Goal: Check status: Check status

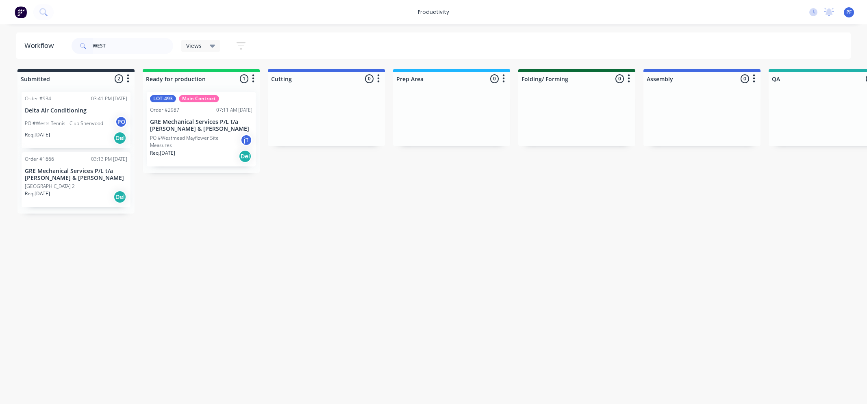
scroll to position [0, 598]
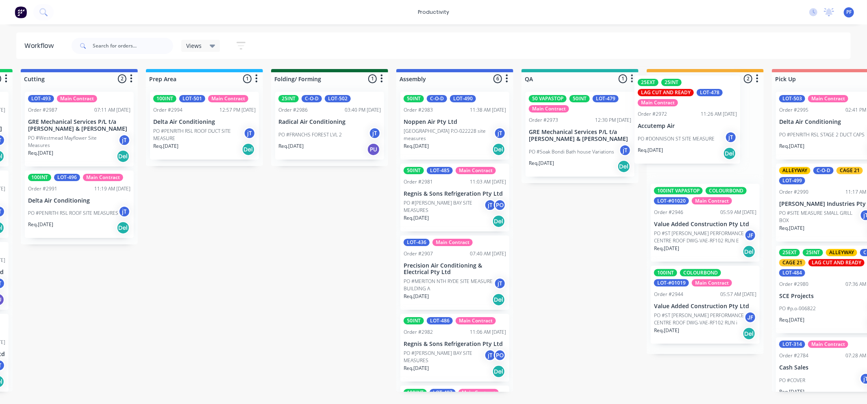
scroll to position [0, 252]
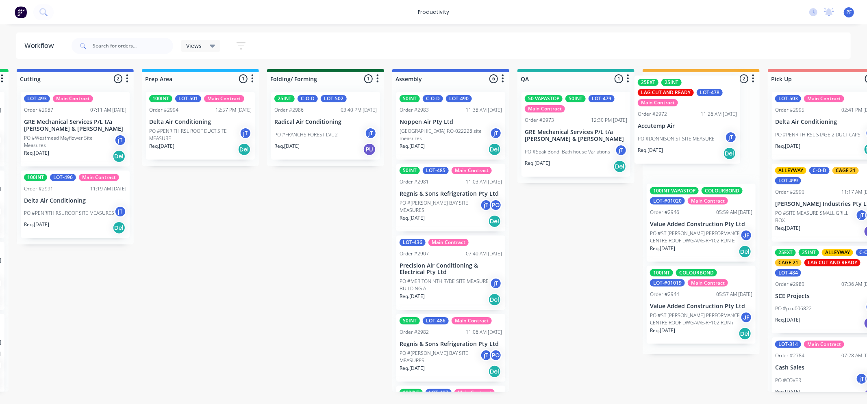
drag, startPoint x: 705, startPoint y: 274, endPoint x: 705, endPoint y: 104, distance: 170.3
click at [705, 104] on div "Submitted 36 Order #240 10:47 AM [DATE] Retro Air PO #Freshwater Apts PO Req. […" at bounding box center [538, 230] width 1591 height 323
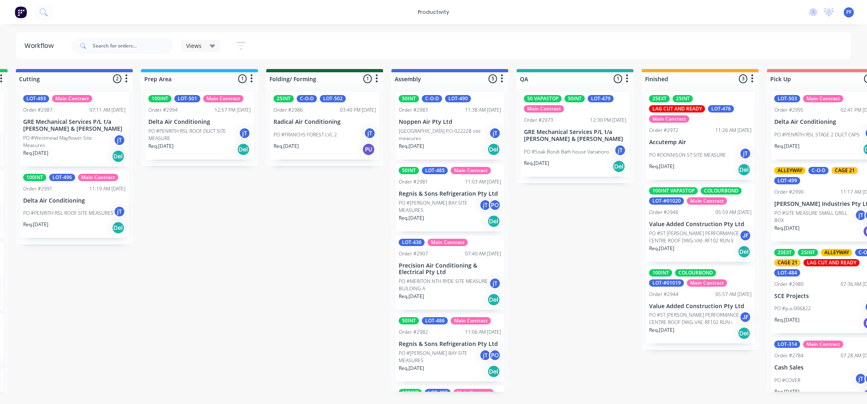
click at [693, 115] on div "25EXT 25INT LAG CUT AND READY LOT-478 Main Contract Order #2972 11:26 AM [DATE]…" at bounding box center [700, 136] width 109 height 88
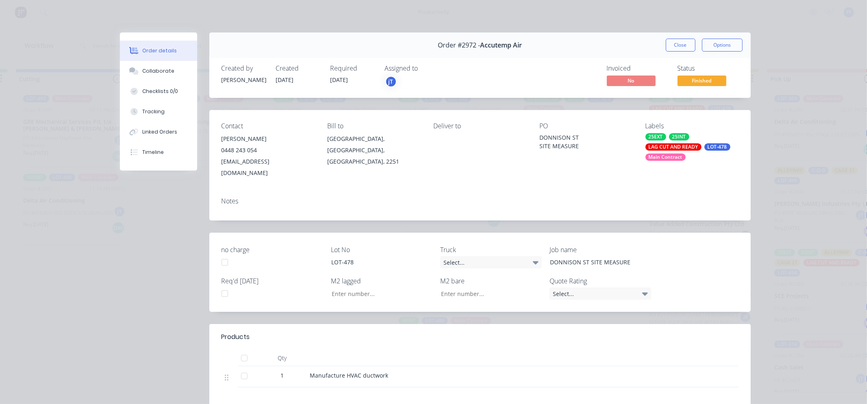
click at [676, 139] on div "25INT" at bounding box center [679, 136] width 20 height 7
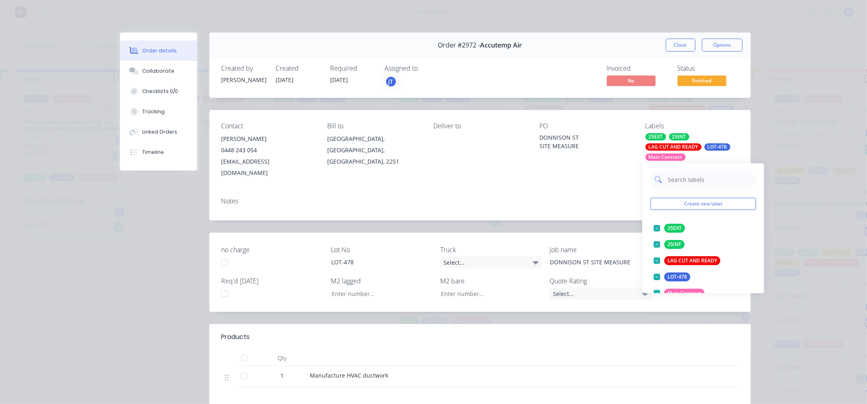
click at [701, 175] on input "text" at bounding box center [709, 180] width 85 height 16
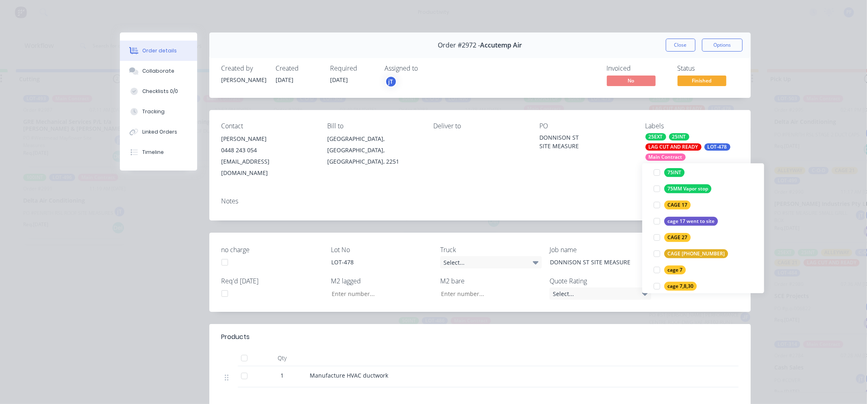
scroll to position [361, 0]
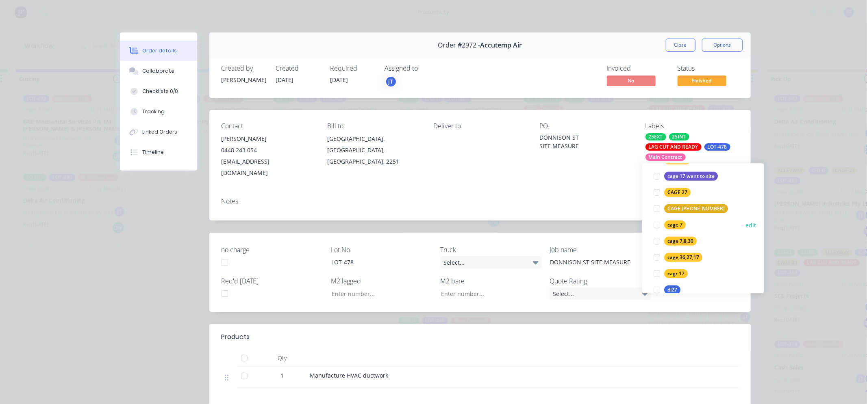
type input "7"
click at [679, 228] on div "cage 7" at bounding box center [675, 225] width 22 height 9
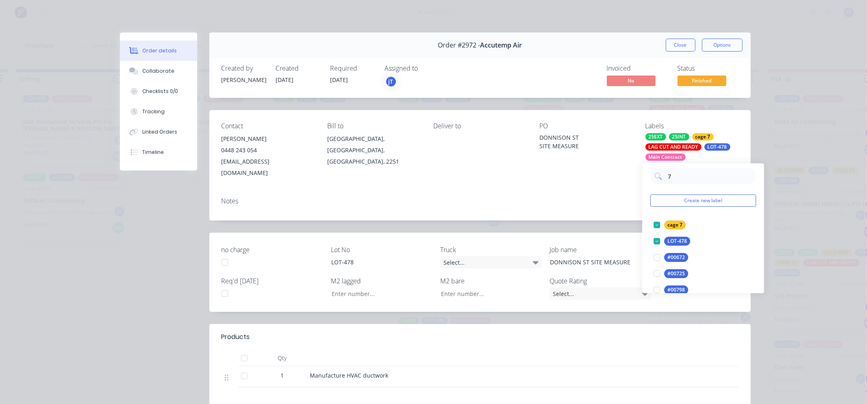
drag, startPoint x: 541, startPoint y: 208, endPoint x: 613, endPoint y: 115, distance: 117.3
click at [548, 200] on div "Notes" at bounding box center [479, 206] width 541 height 30
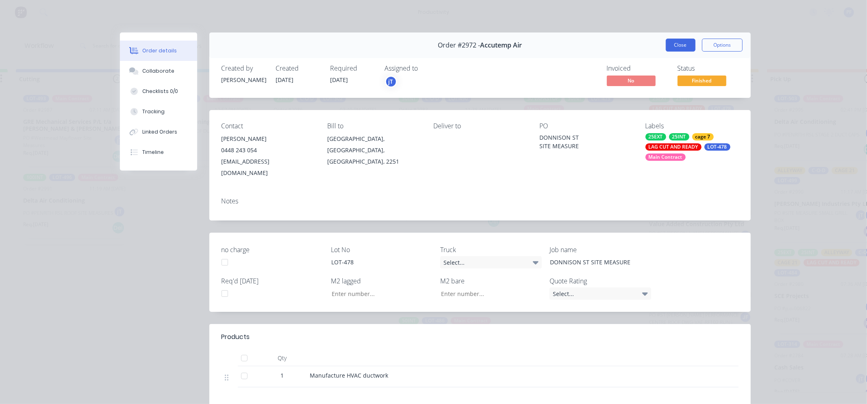
click at [684, 41] on button "Close" at bounding box center [681, 45] width 30 height 13
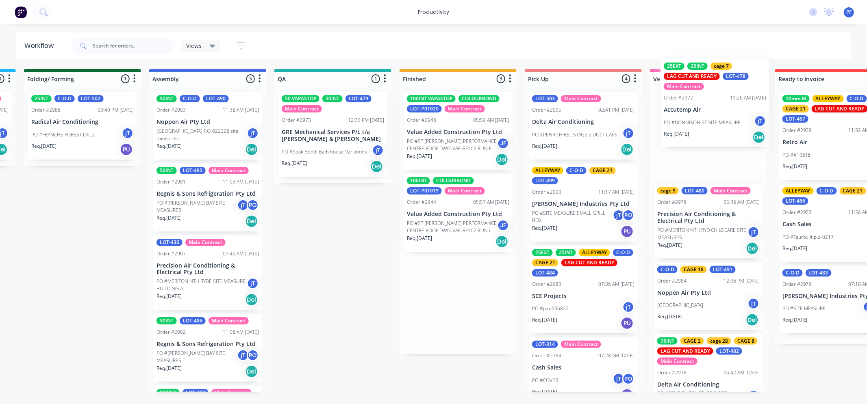
drag, startPoint x: 692, startPoint y: 114, endPoint x: 697, endPoint y: 90, distance: 24.1
click at [706, 87] on div "Submitted 36 Order #240 10:47 AM [DATE] Retro Air PO #Freshwater Apts PO Req. […" at bounding box center [295, 230] width 1591 height 323
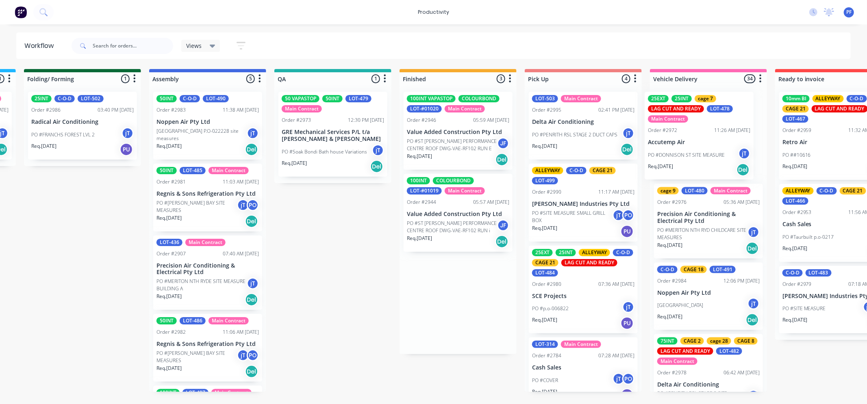
scroll to position [0, 503]
